Goal: Information Seeking & Learning: Learn about a topic

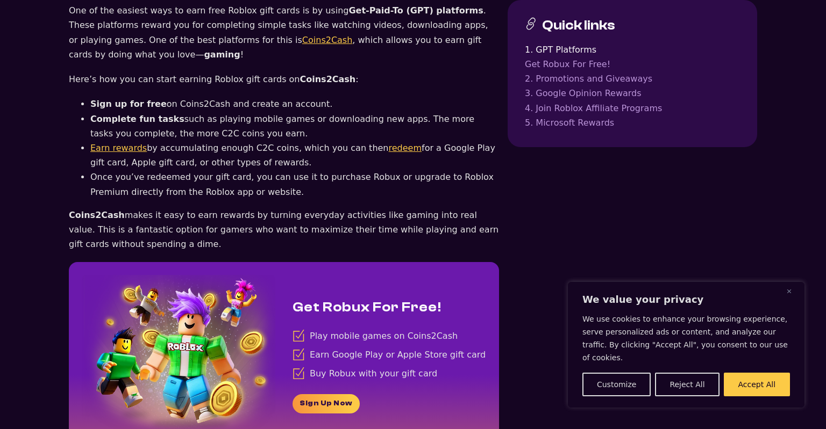
scroll to position [908, 0]
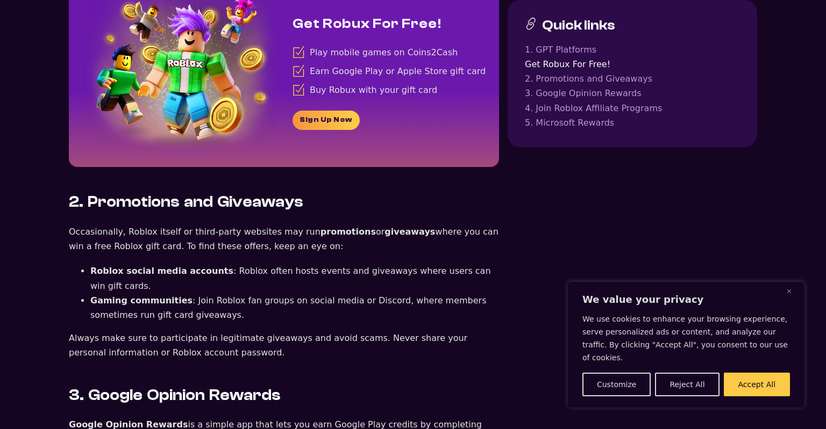
click at [318, 111] on link "Sign Up Now" at bounding box center [325, 120] width 67 height 19
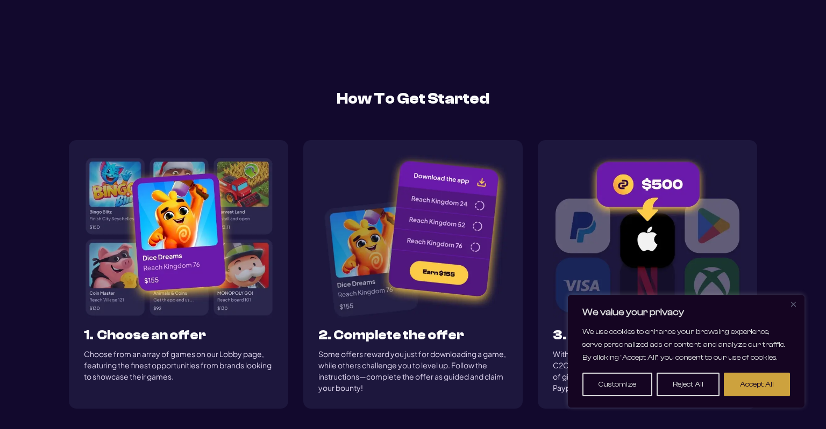
click at [756, 383] on button "Accept All" at bounding box center [756, 385] width 66 height 24
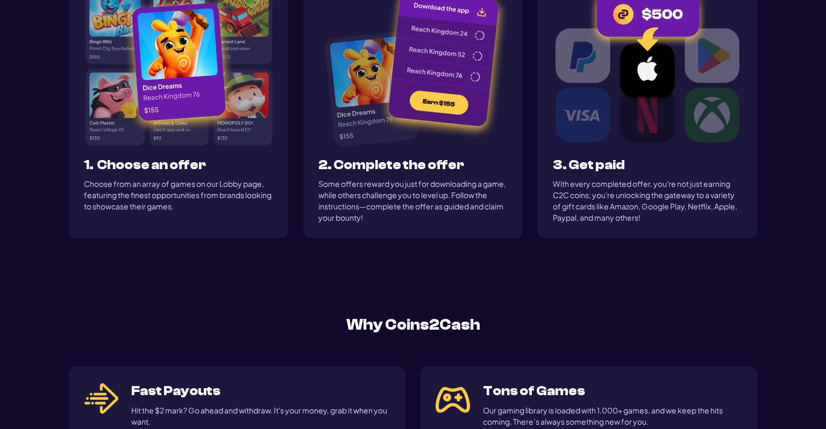
scroll to position [670, 0]
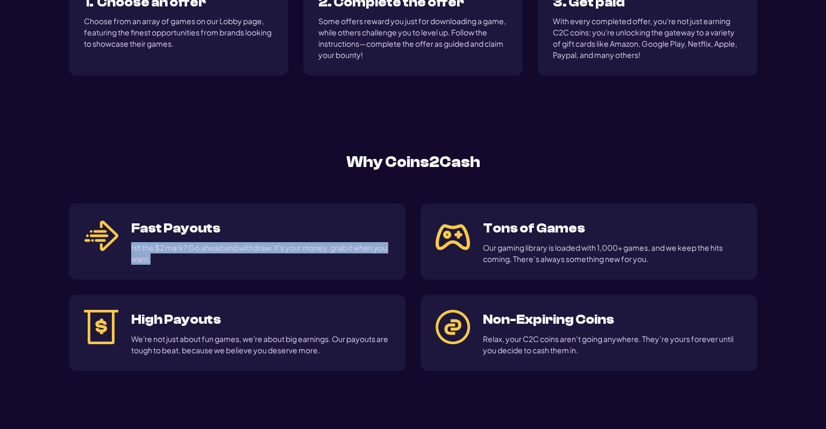
drag, startPoint x: 128, startPoint y: 246, endPoint x: 197, endPoint y: 262, distance: 70.8
click at [197, 262] on div "Fast Payouts Hit the $2 mark? Go ahead and withdraw. It's your money, grab it w…" at bounding box center [237, 242] width 336 height 76
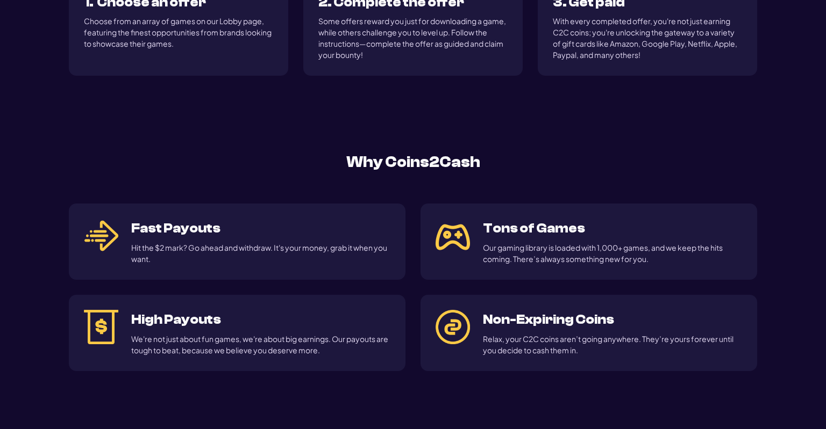
click at [197, 262] on div "Hit the $2 mark? Go ahead and withdraw. It's your money, grab it when you want." at bounding box center [260, 253] width 259 height 23
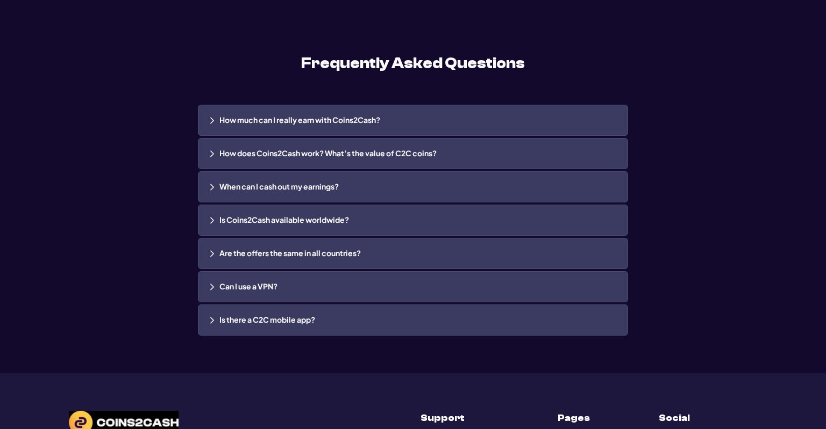
scroll to position [2260, 0]
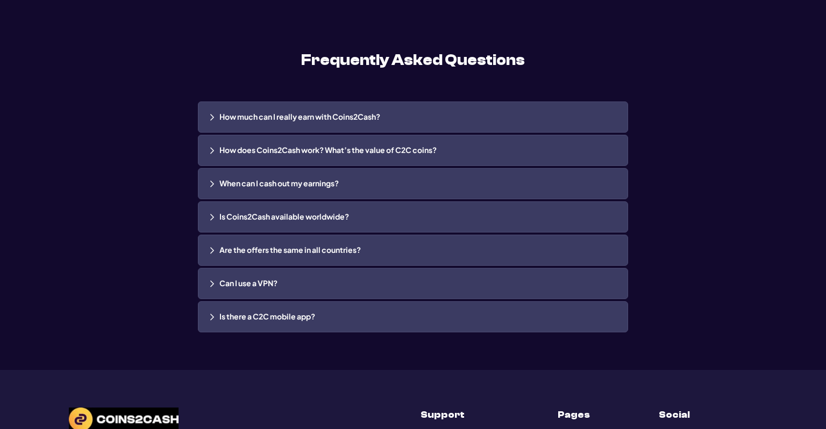
click at [206, 284] on div "Can I use a VPN?" at bounding box center [413, 283] width 430 height 31
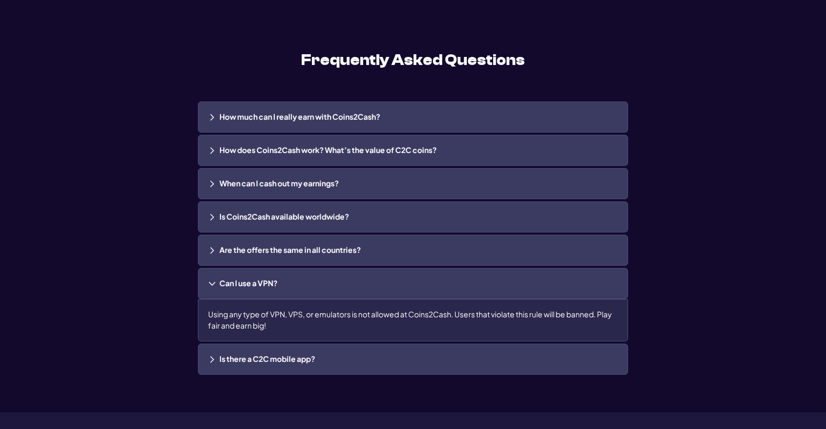
click at [206, 284] on div "Can I use a VPN?" at bounding box center [413, 283] width 430 height 31
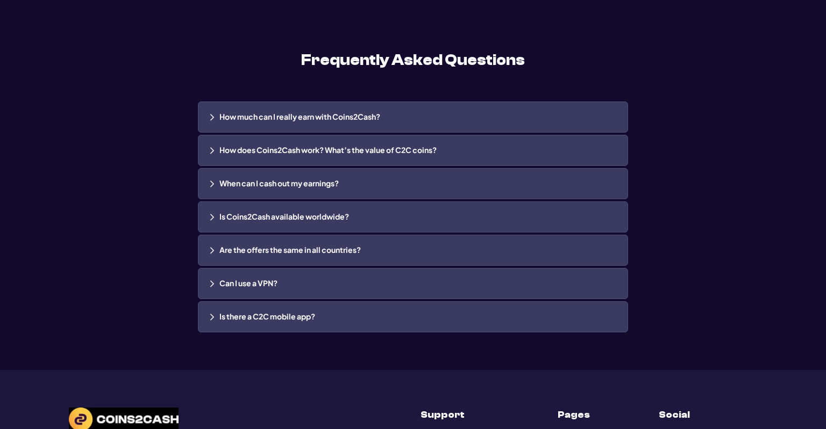
click at [209, 182] on img at bounding box center [212, 184] width 8 height 8
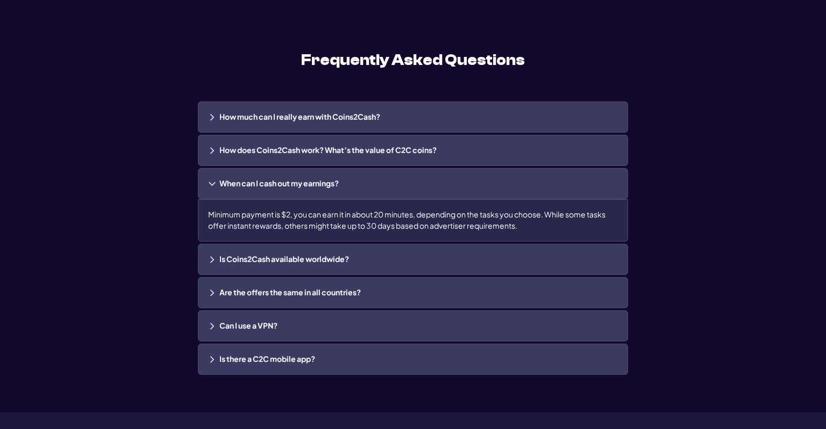
click at [209, 182] on img at bounding box center [212, 184] width 8 height 8
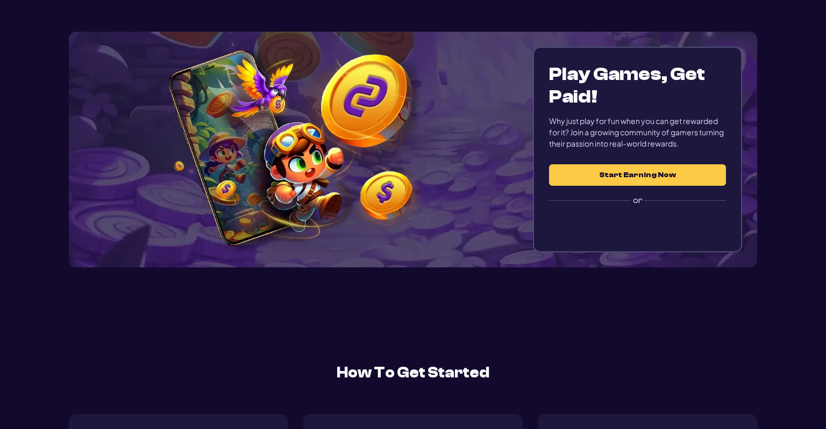
scroll to position [0, 0]
